Goal: Information Seeking & Learning: Learn about a topic

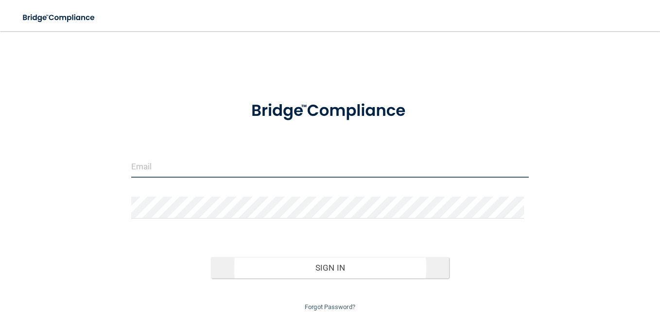
type input "[PERSON_NAME][EMAIL_ADDRESS][PERSON_NAME][DOMAIN_NAME]"
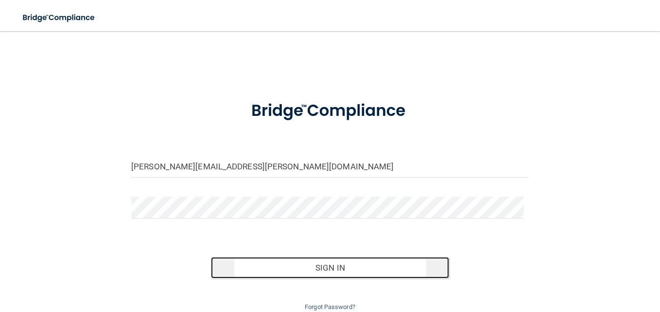
click at [326, 269] on button "Sign In" at bounding box center [330, 267] width 239 height 21
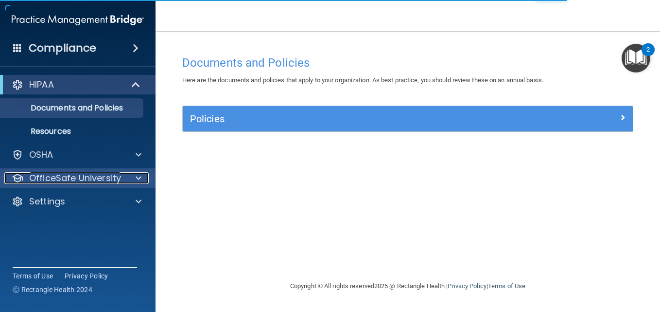
click at [47, 176] on p "OfficeSafe University" at bounding box center [75, 178] width 92 height 12
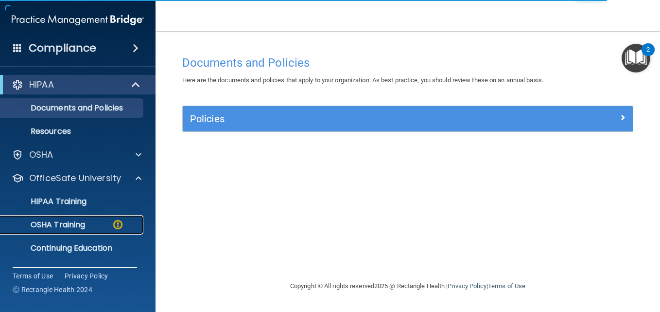
click at [70, 220] on p "OSHA Training" at bounding box center [45, 225] width 79 height 10
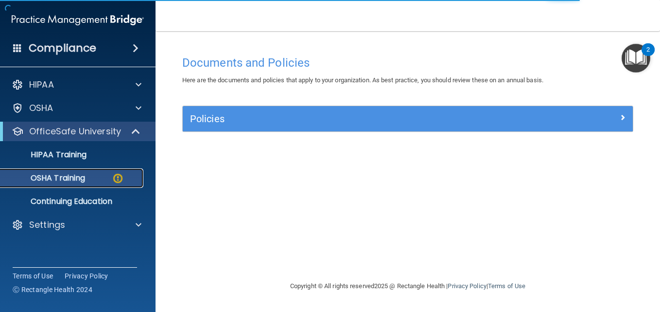
click at [119, 176] on img at bounding box center [118, 178] width 12 height 12
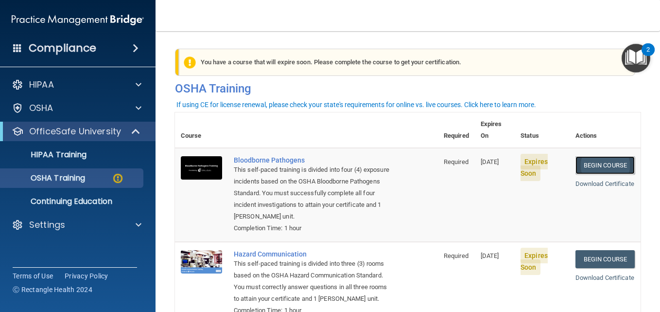
click at [601, 156] on link "Begin Course" at bounding box center [605, 165] width 59 height 18
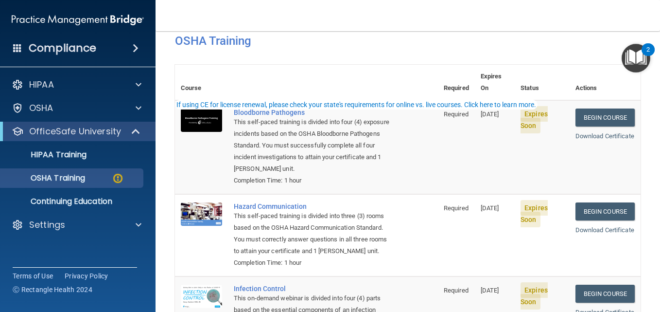
scroll to position [146, 0]
